Goal: Register for event/course

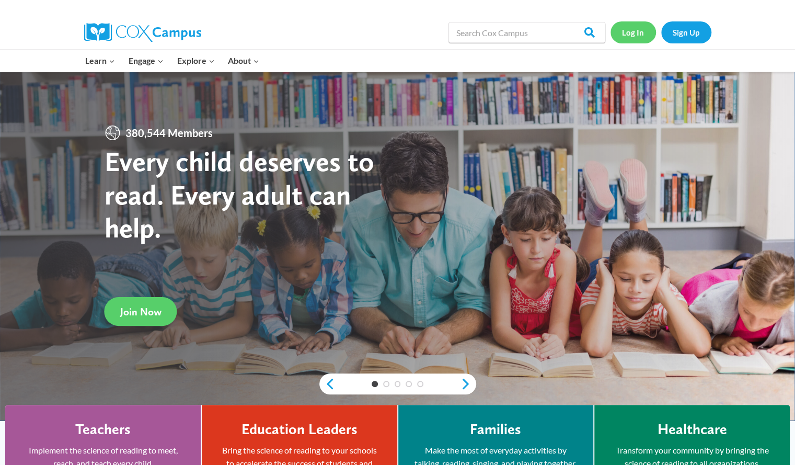
click at [637, 36] on link "Log In" at bounding box center [633, 31] width 45 height 21
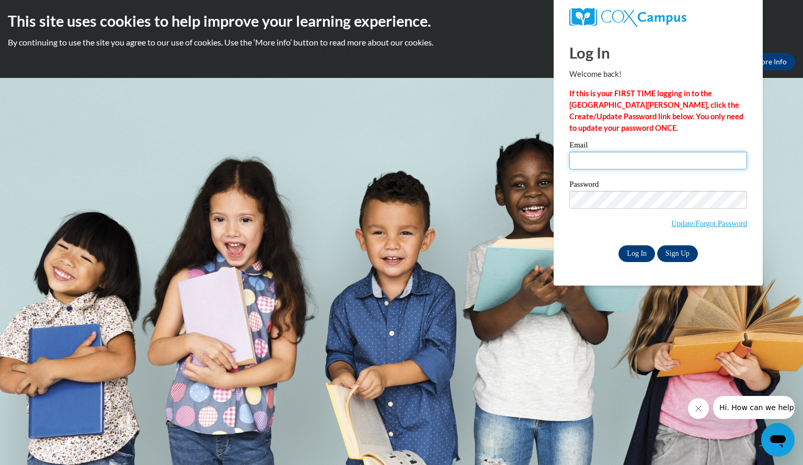
type input "murthynicole@aasd.k12.wi.us"
click at [640, 253] on input "Log In" at bounding box center [636, 253] width 37 height 17
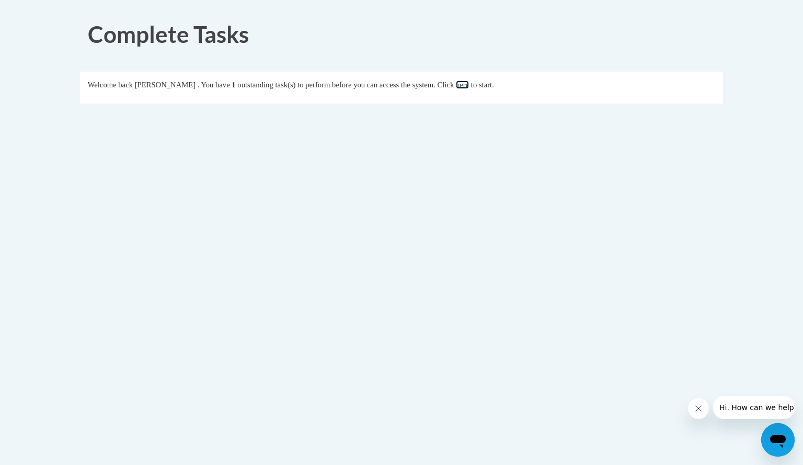
drag, startPoint x: 498, startPoint y: 87, endPoint x: 490, endPoint y: 82, distance: 8.7
click at [469, 82] on link "here" at bounding box center [462, 84] width 13 height 8
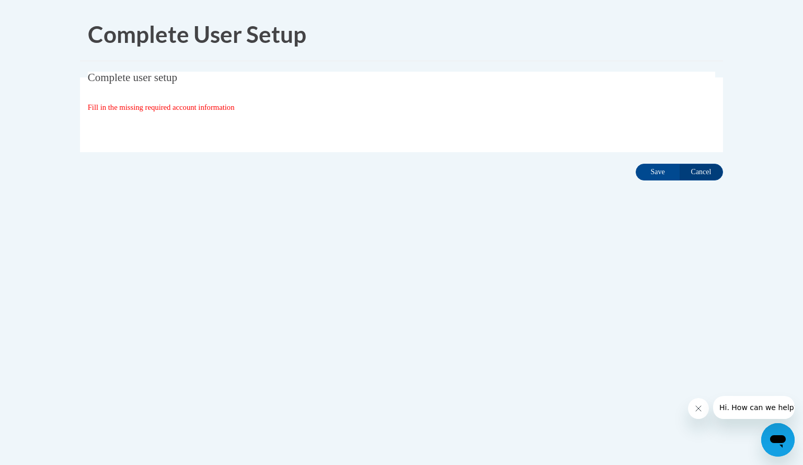
click at [225, 106] on span "Fill in the missing required account information" at bounding box center [161, 107] width 147 height 8
click at [193, 90] on fieldset "Complete user setup Fill in the missing required account information User Profi…" at bounding box center [401, 112] width 643 height 80
click at [165, 73] on span "Complete user setup" at bounding box center [132, 77] width 89 height 13
click at [651, 176] on input "Save" at bounding box center [658, 172] width 44 height 17
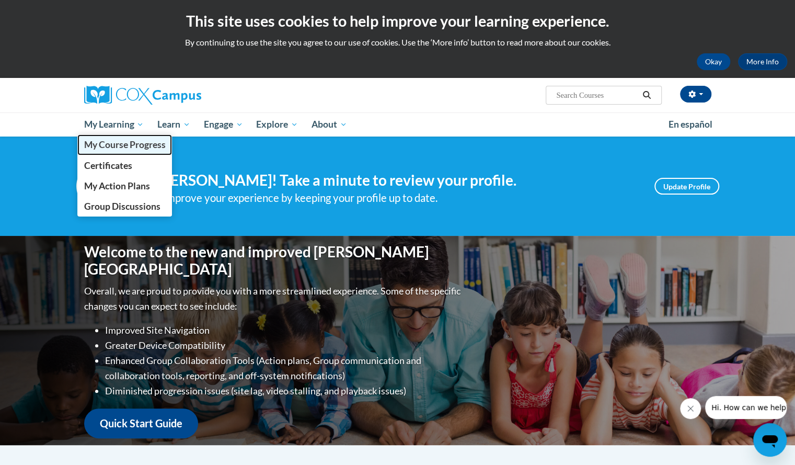
click at [112, 149] on span "My Course Progress" at bounding box center [125, 144] width 82 height 11
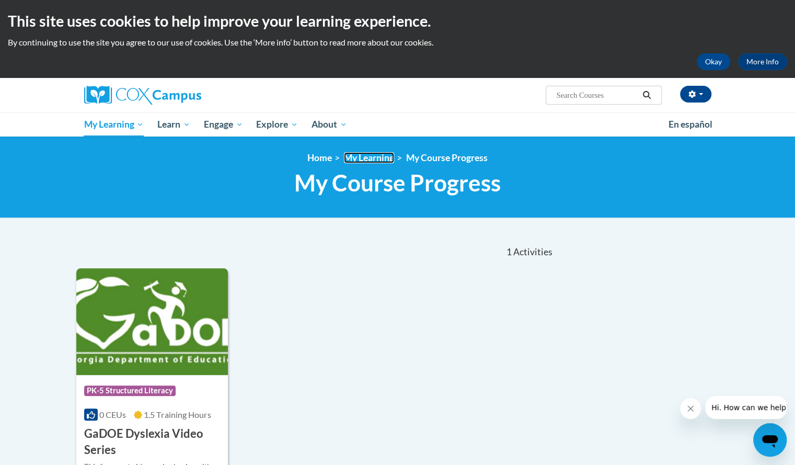
click at [384, 157] on link "My Learning" at bounding box center [369, 157] width 50 height 11
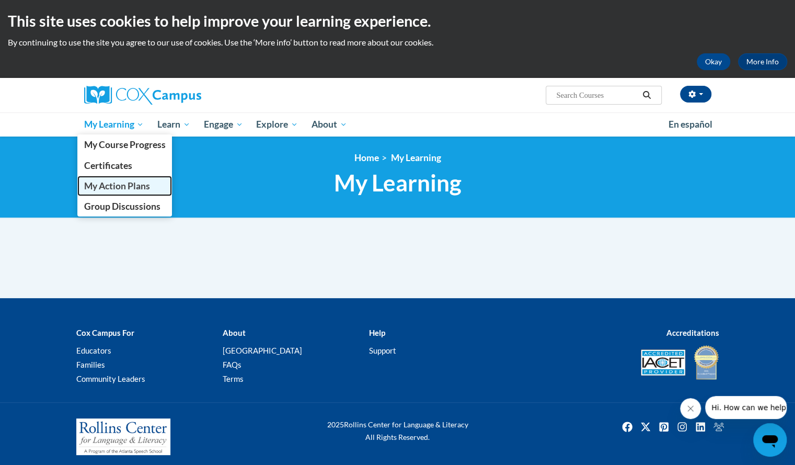
click at [122, 185] on span "My Action Plans" at bounding box center [117, 185] width 66 height 11
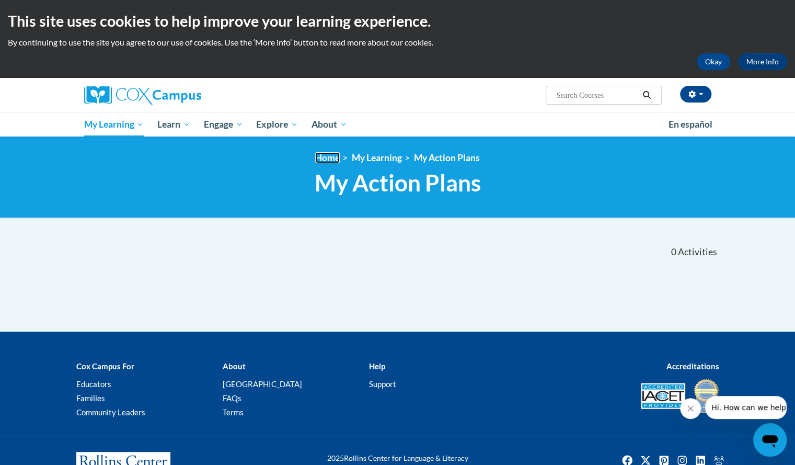
click at [329, 154] on link "Home" at bounding box center [327, 157] width 25 height 11
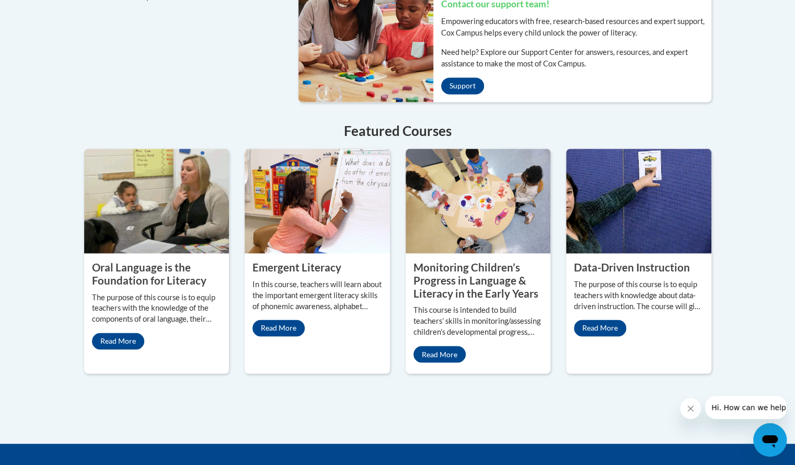
scroll to position [847, 0]
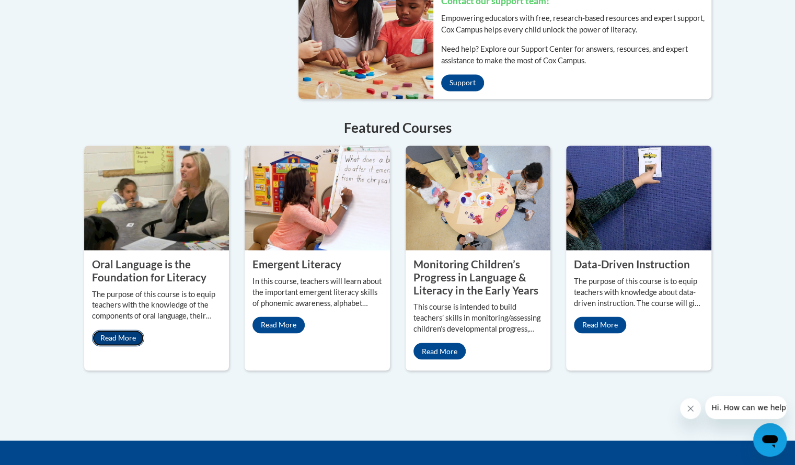
click at [114, 329] on link "Read More" at bounding box center [118, 337] width 52 height 17
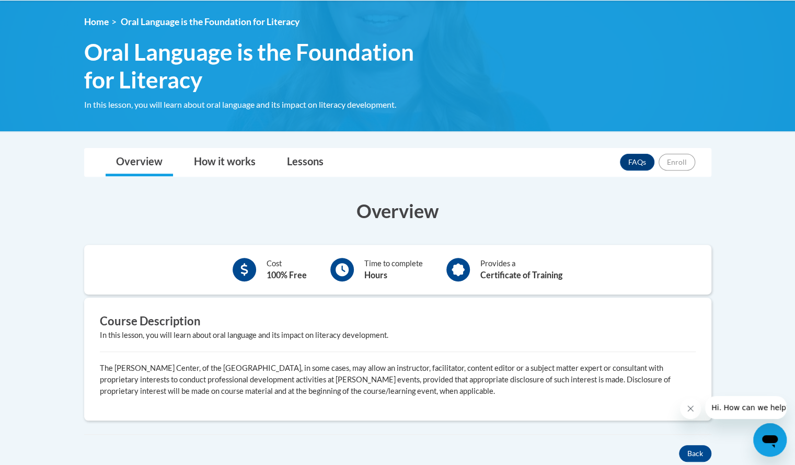
scroll to position [134, 0]
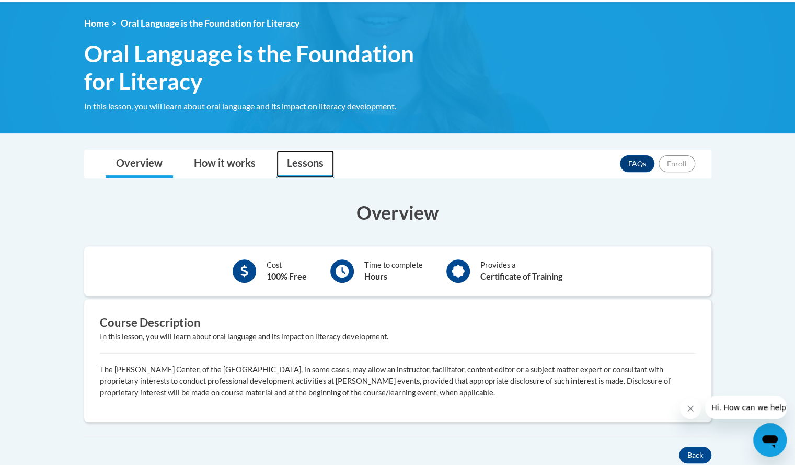
click at [299, 169] on link "Lessons" at bounding box center [305, 164] width 57 height 28
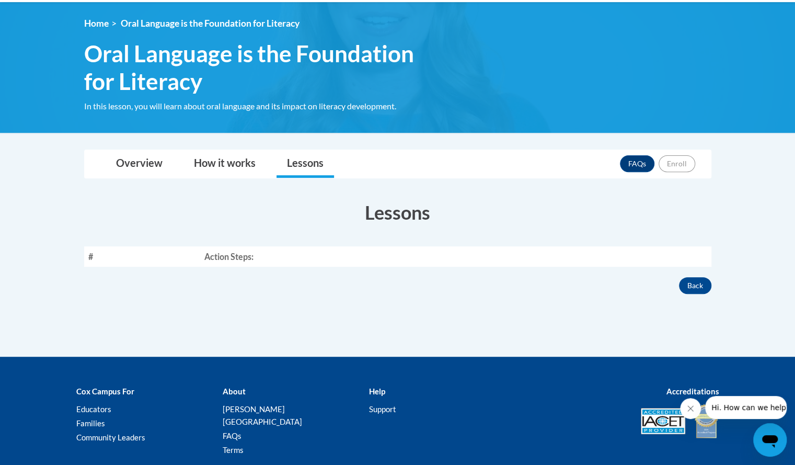
click at [250, 258] on th "Action Steps:" at bounding box center [455, 256] width 511 height 20
click at [139, 157] on link "Overview" at bounding box center [139, 164] width 67 height 28
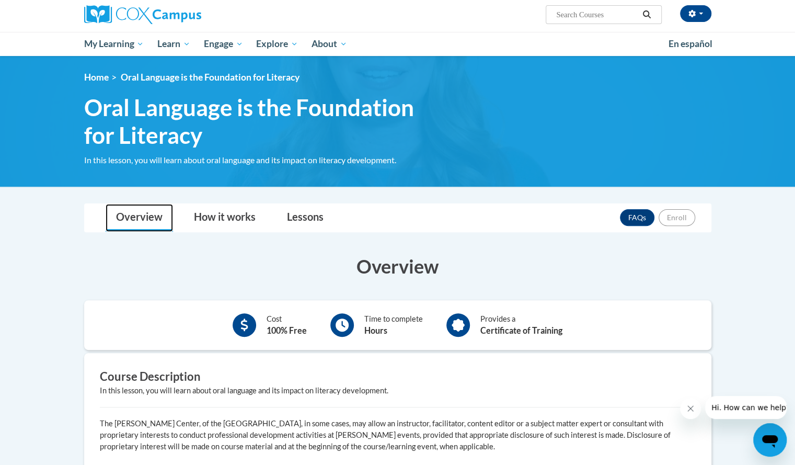
scroll to position [80, 0]
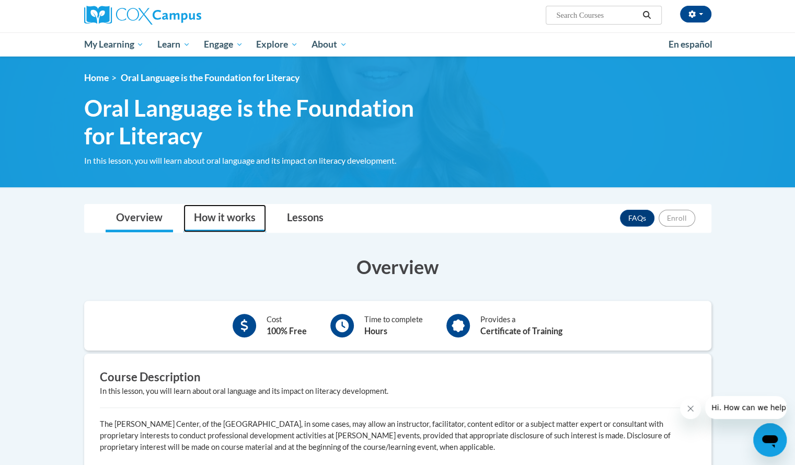
click at [223, 224] on link "How it works" at bounding box center [224, 218] width 83 height 28
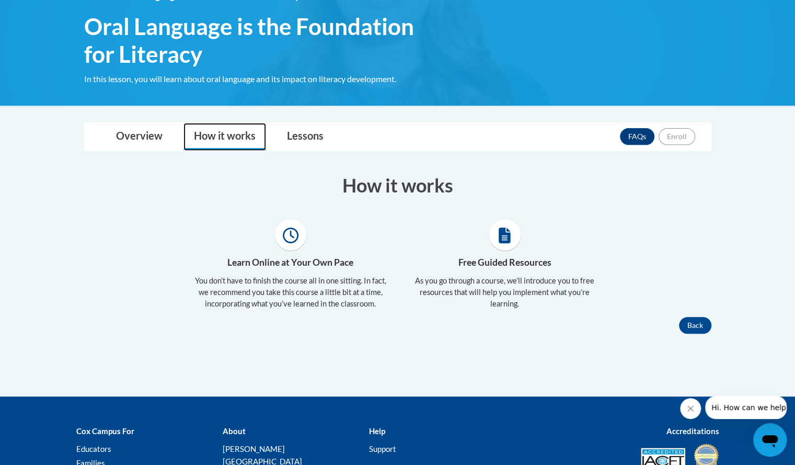
scroll to position [162, 0]
click at [309, 131] on link "Lessons" at bounding box center [305, 137] width 57 height 28
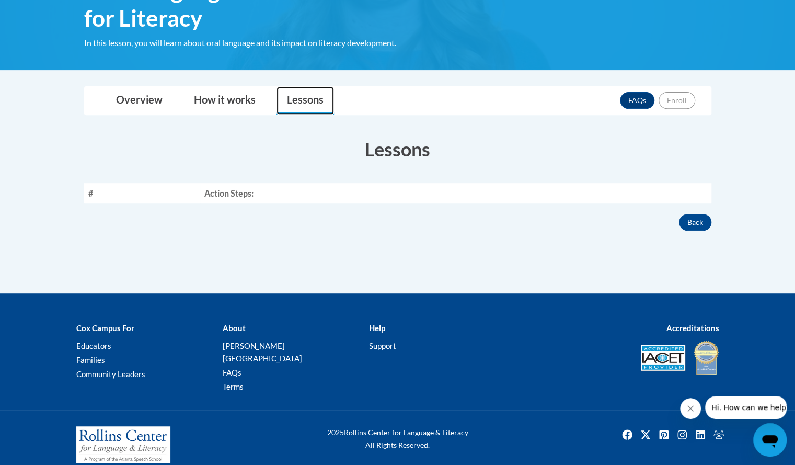
scroll to position [0, 0]
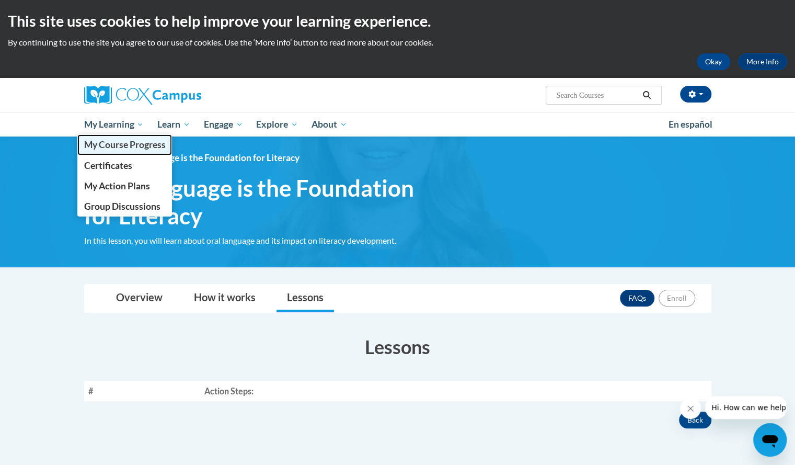
click at [136, 148] on span "My Course Progress" at bounding box center [125, 144] width 82 height 11
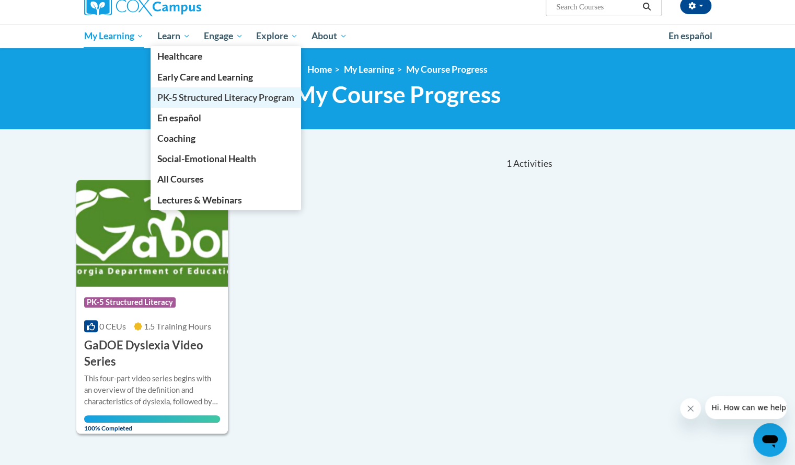
scroll to position [87, 0]
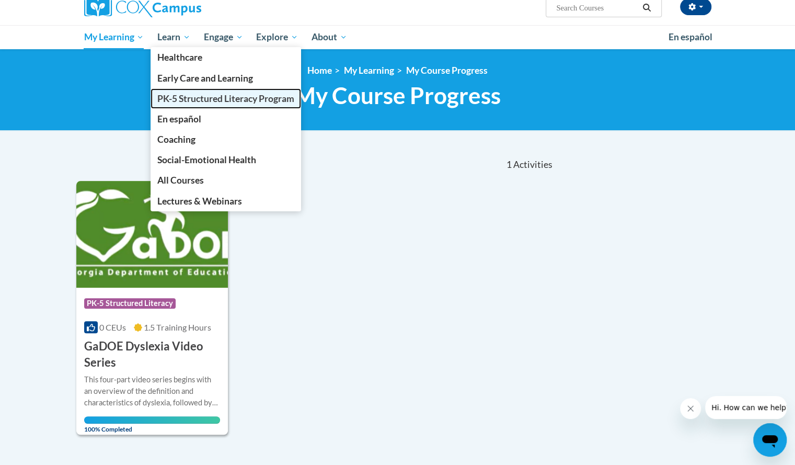
click at [251, 104] on link "PK-5 Structured Literacy Program" at bounding box center [226, 98] width 151 height 20
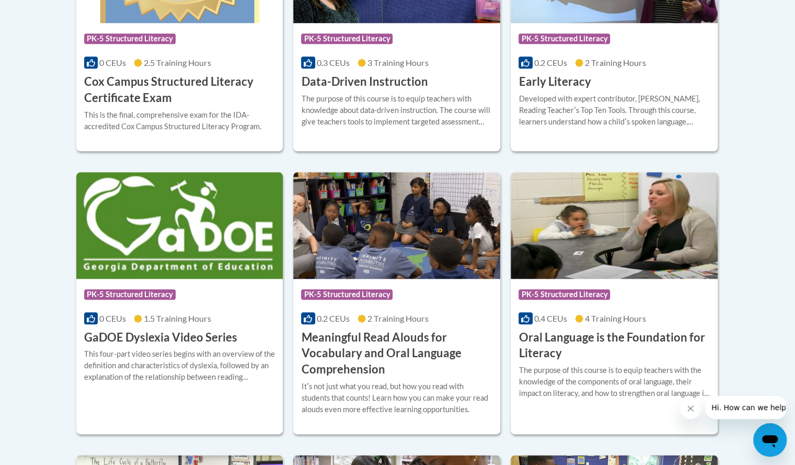
scroll to position [588, 0]
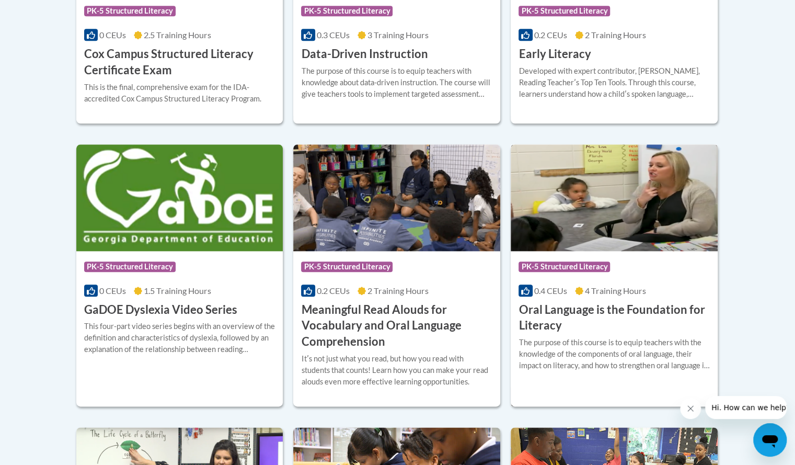
click at [563, 274] on div "Course Category: PK-5 Structured Literacy" at bounding box center [614, 268] width 191 height 24
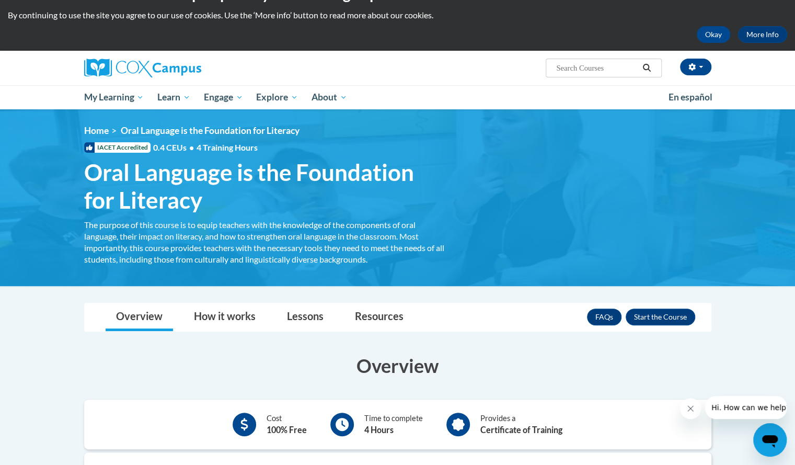
scroll to position [28, 0]
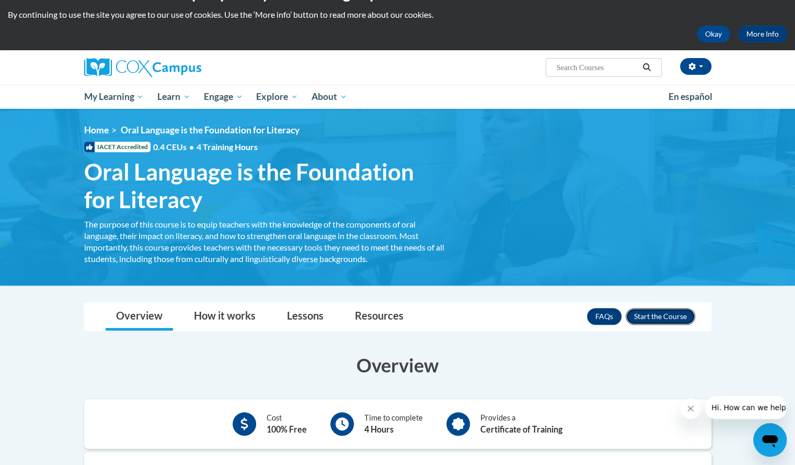
click at [667, 317] on button "Enroll" at bounding box center [661, 316] width 70 height 17
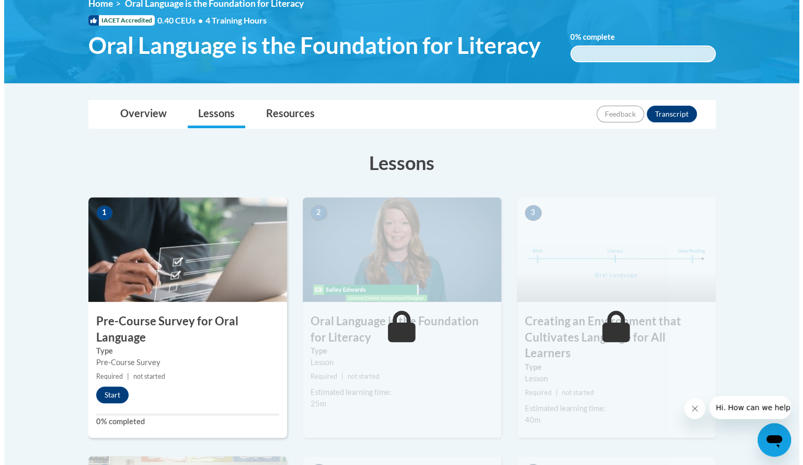
scroll to position [155, 0]
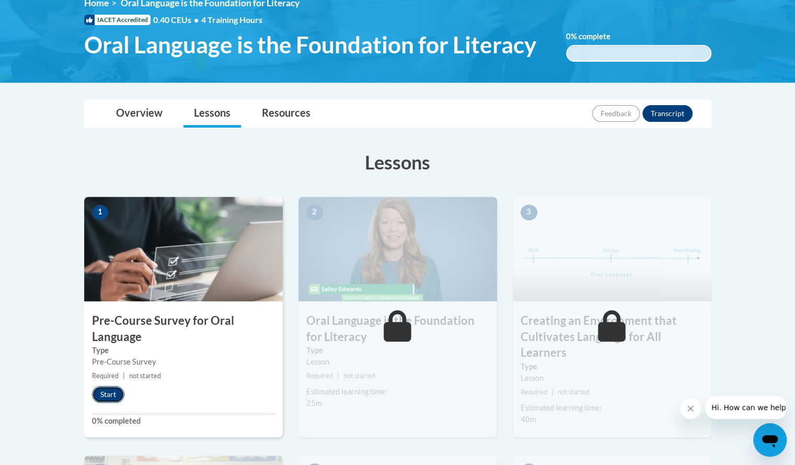
click at [115, 387] on button "Start" at bounding box center [108, 394] width 32 height 17
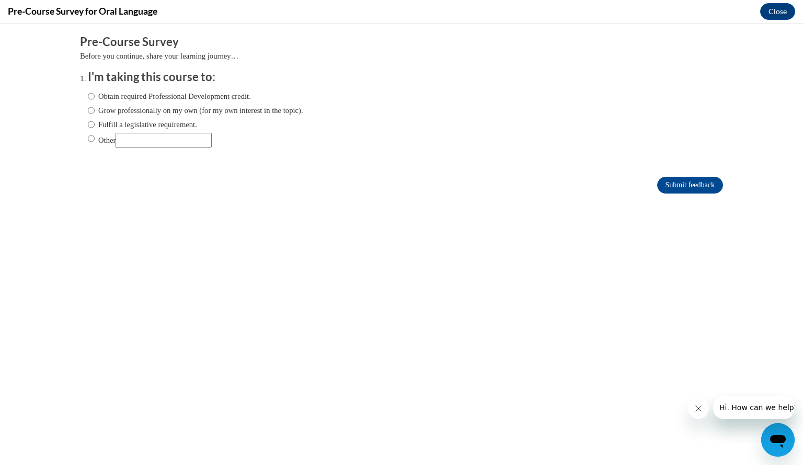
scroll to position [0, 0]
click at [88, 94] on input "Obtain required Professional Development credit." at bounding box center [91, 95] width 7 height 11
radio input "true"
click at [682, 187] on input "Submit feedback" at bounding box center [690, 185] width 66 height 17
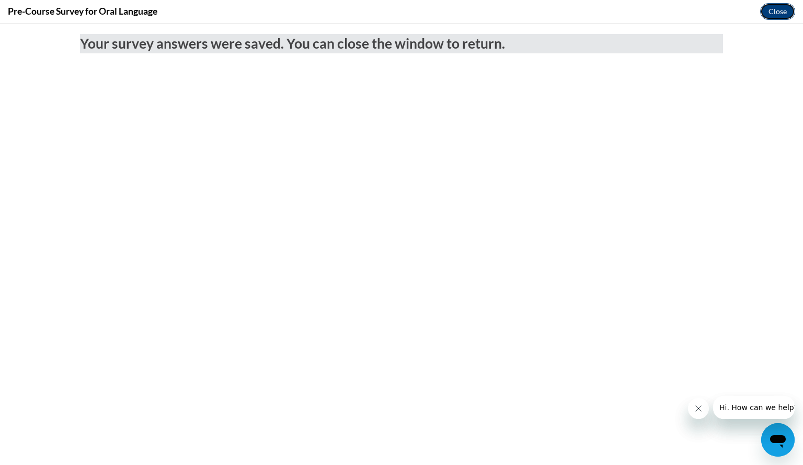
click at [775, 10] on button "Close" at bounding box center [777, 11] width 35 height 17
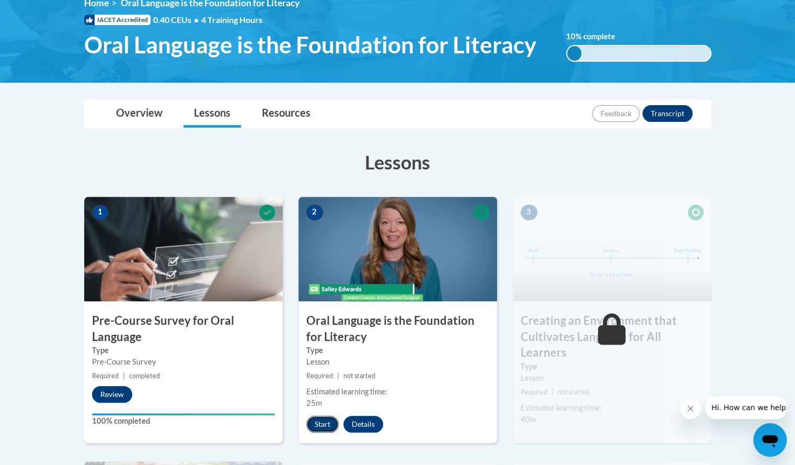
click at [313, 420] on button "Start" at bounding box center [322, 424] width 32 height 17
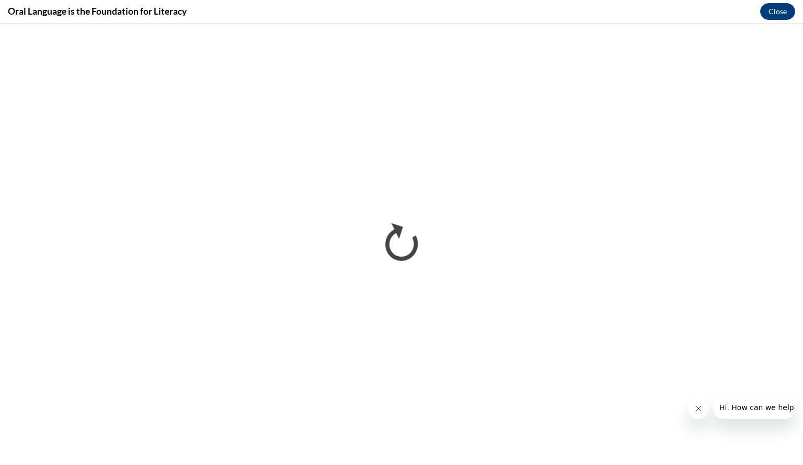
click at [697, 410] on icon "Close message from company" at bounding box center [698, 408] width 8 height 8
click at [760, 10] on div "Oral Language is the Foundation for Literacy Close" at bounding box center [401, 12] width 803 height 24
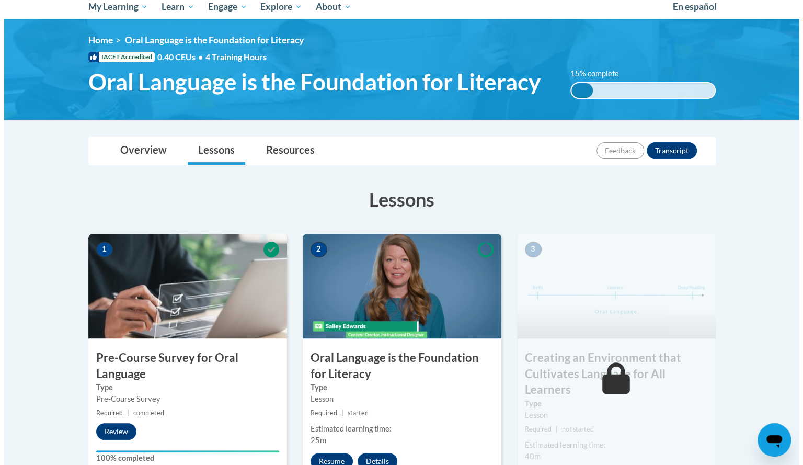
scroll to position [120, 0]
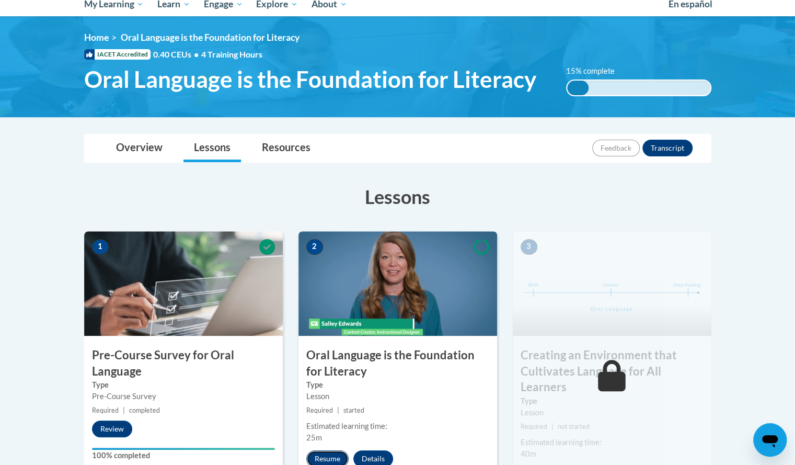
click at [319, 455] on button "Resume" at bounding box center [327, 458] width 42 height 17
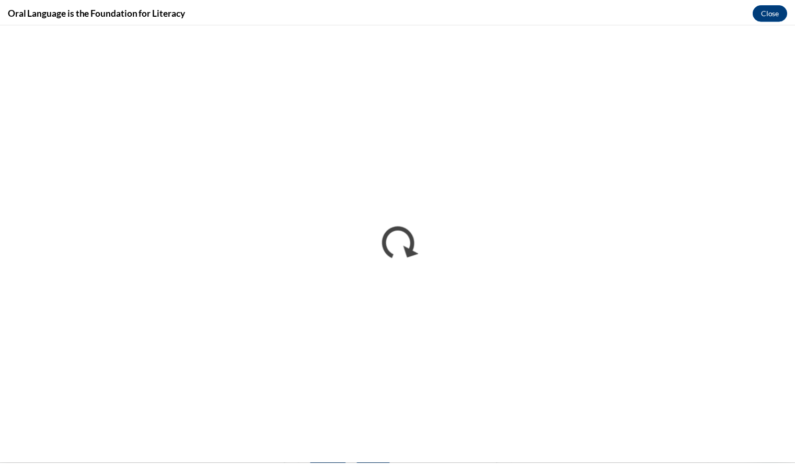
scroll to position [0, 0]
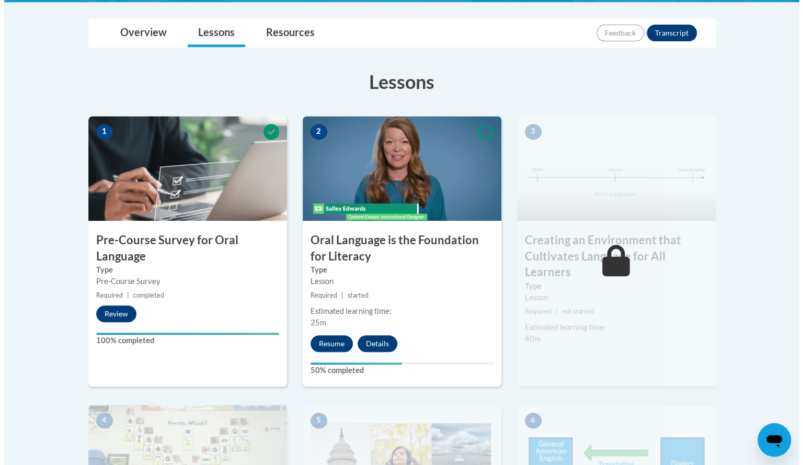
scroll to position [241, 0]
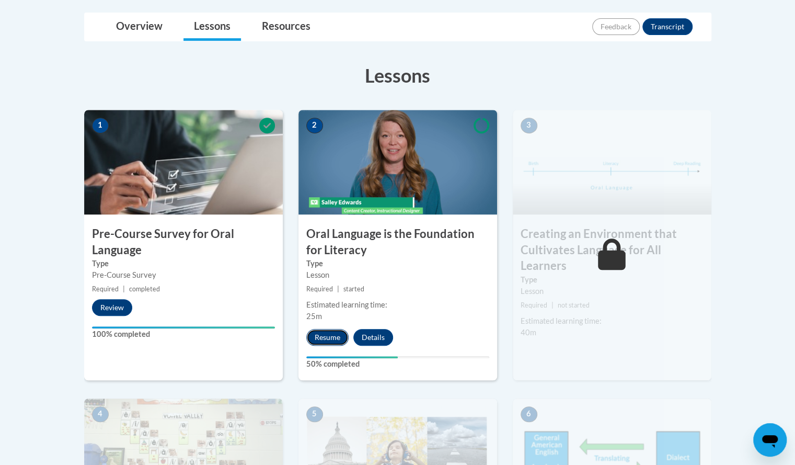
click at [327, 336] on button "Resume" at bounding box center [327, 337] width 42 height 17
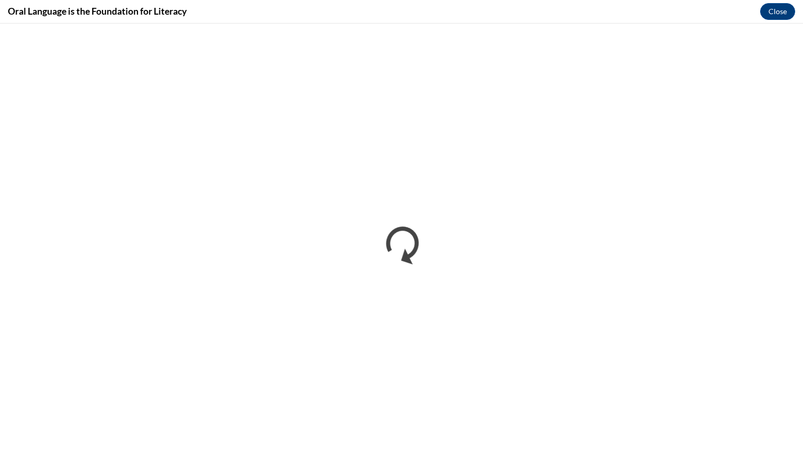
scroll to position [0, 0]
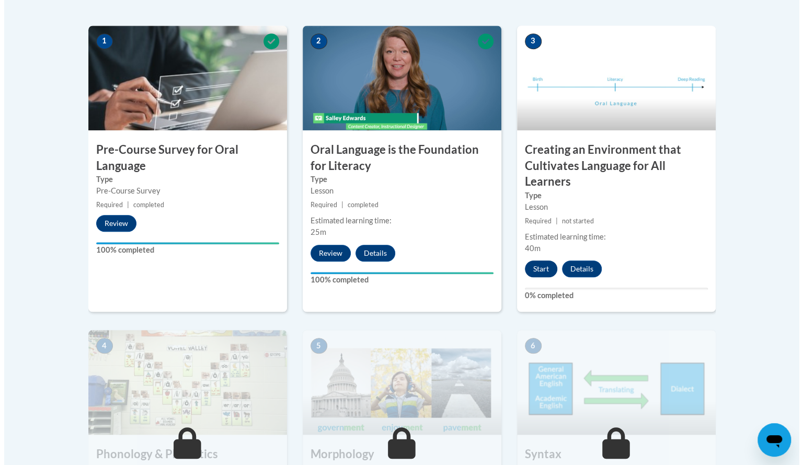
scroll to position [325, 0]
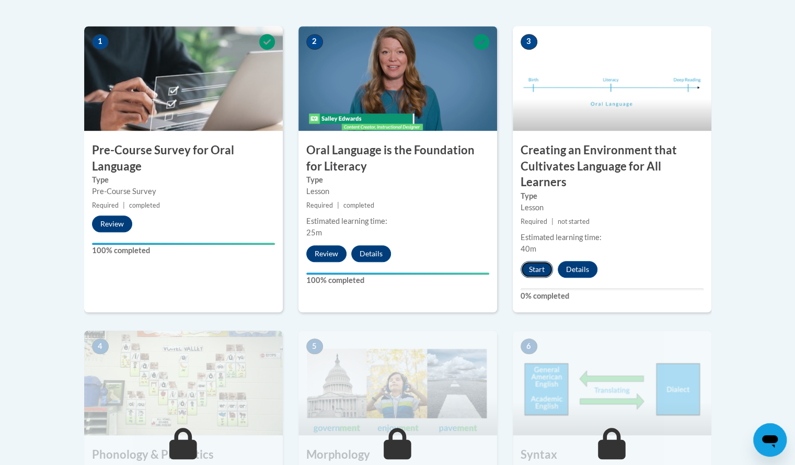
click at [535, 264] on button "Start" at bounding box center [537, 269] width 32 height 17
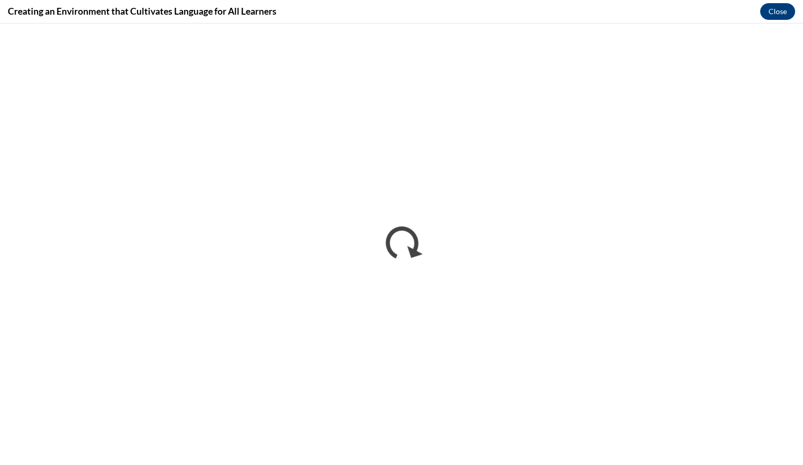
scroll to position [0, 0]
click at [477, 7] on div "Creating an Environment that Cultivates Language for All Learners Close" at bounding box center [401, 12] width 803 height 24
